Goal: Navigation & Orientation: Find specific page/section

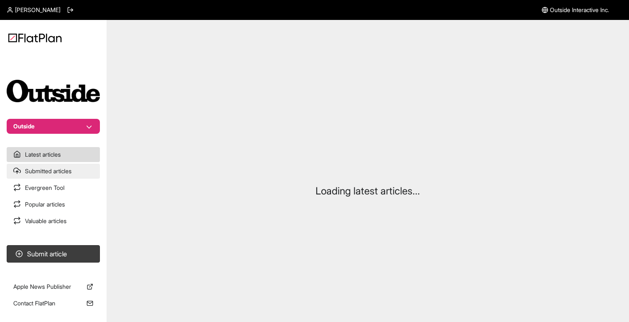
click at [36, 173] on link "Submitted articles" at bounding box center [53, 171] width 93 height 15
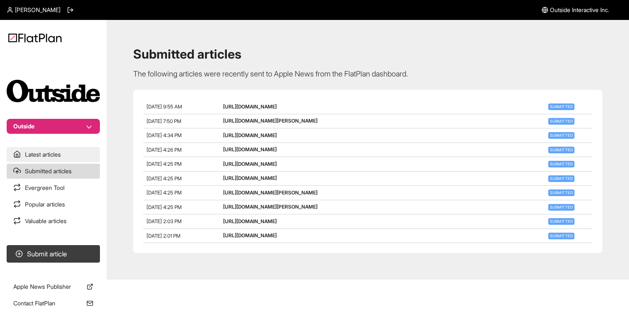
click at [67, 157] on link "Latest articles" at bounding box center [53, 154] width 93 height 15
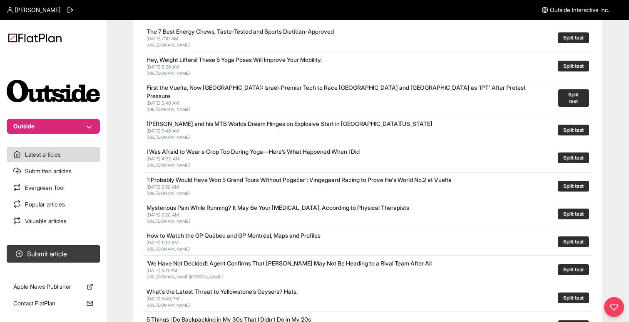
scroll to position [209, 0]
